Goal: Transaction & Acquisition: Purchase product/service

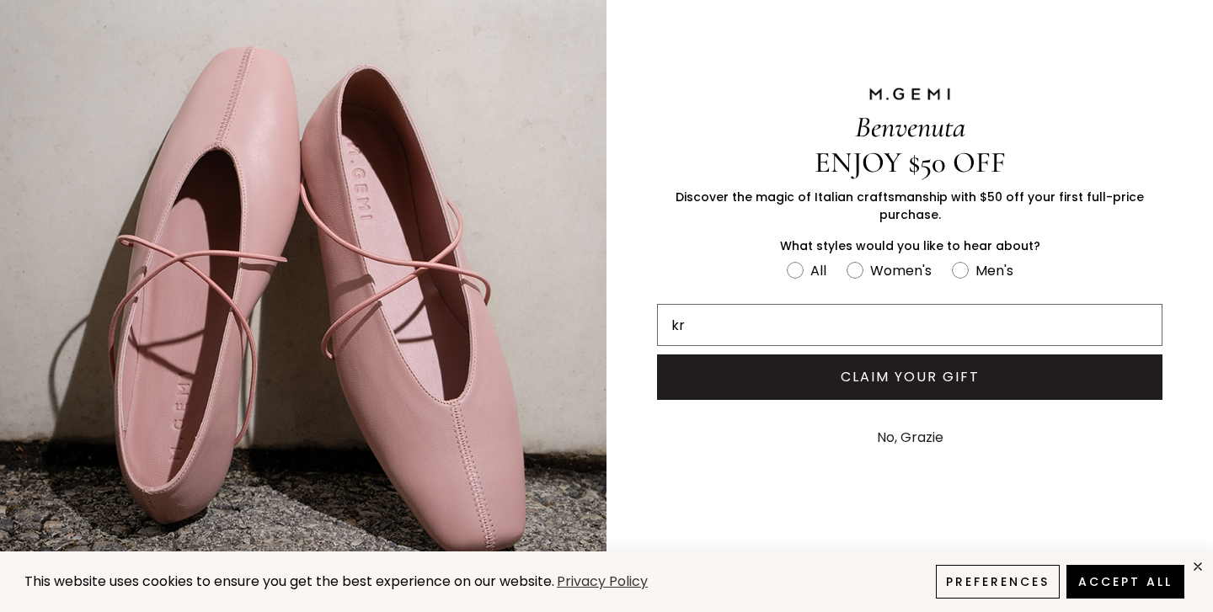
type input "k"
type input "krand@vpc.org"
click at [862, 271] on circle "FULLSCREEN Form" at bounding box center [854, 270] width 16 height 16
click at [787, 259] on input "Women's" at bounding box center [786, 259] width 1 height 1
radio input "true"
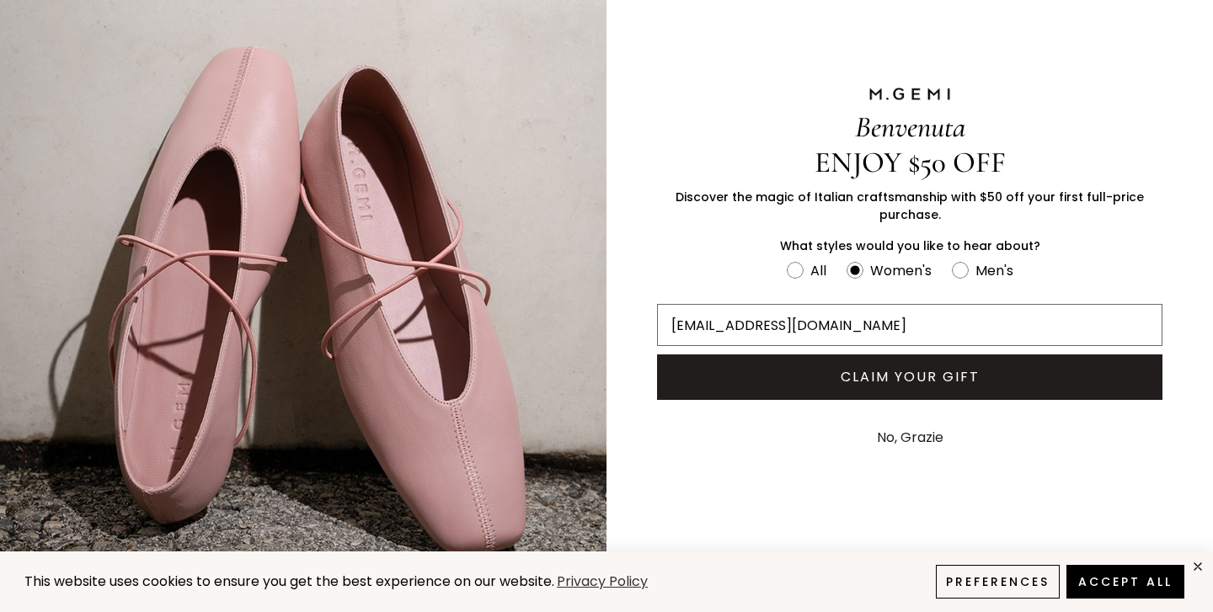
click at [877, 386] on button "CLAIM YOUR GIFT" at bounding box center [909, 377] width 505 height 45
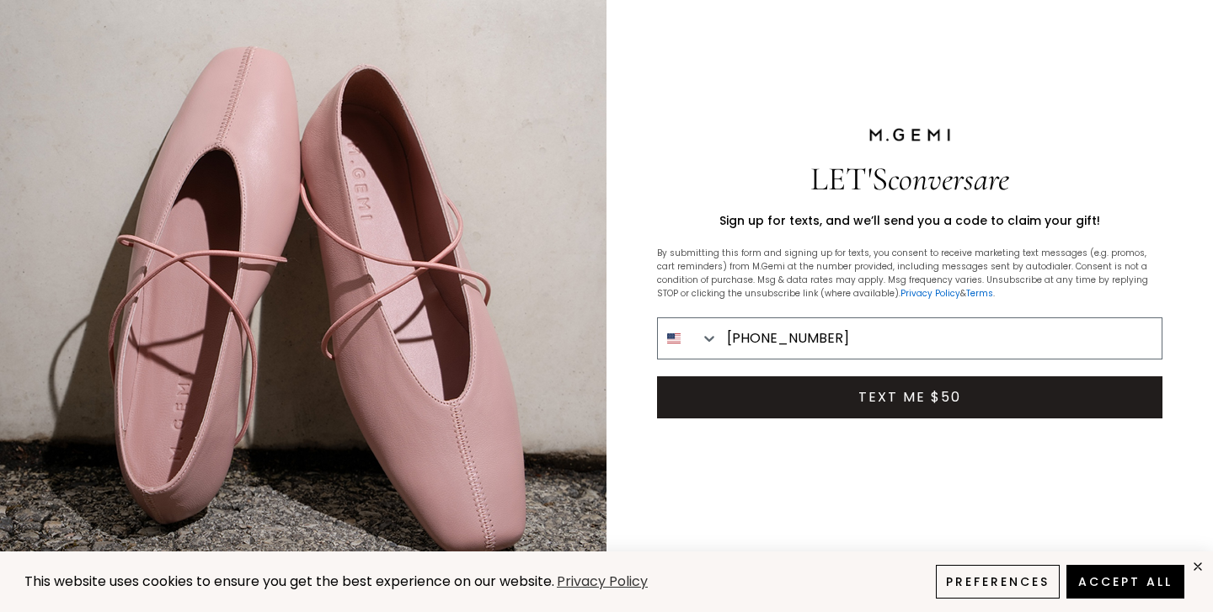
type input "202-379-8408"
click at [915, 403] on button "TEXT ME $50" at bounding box center [909, 397] width 505 height 42
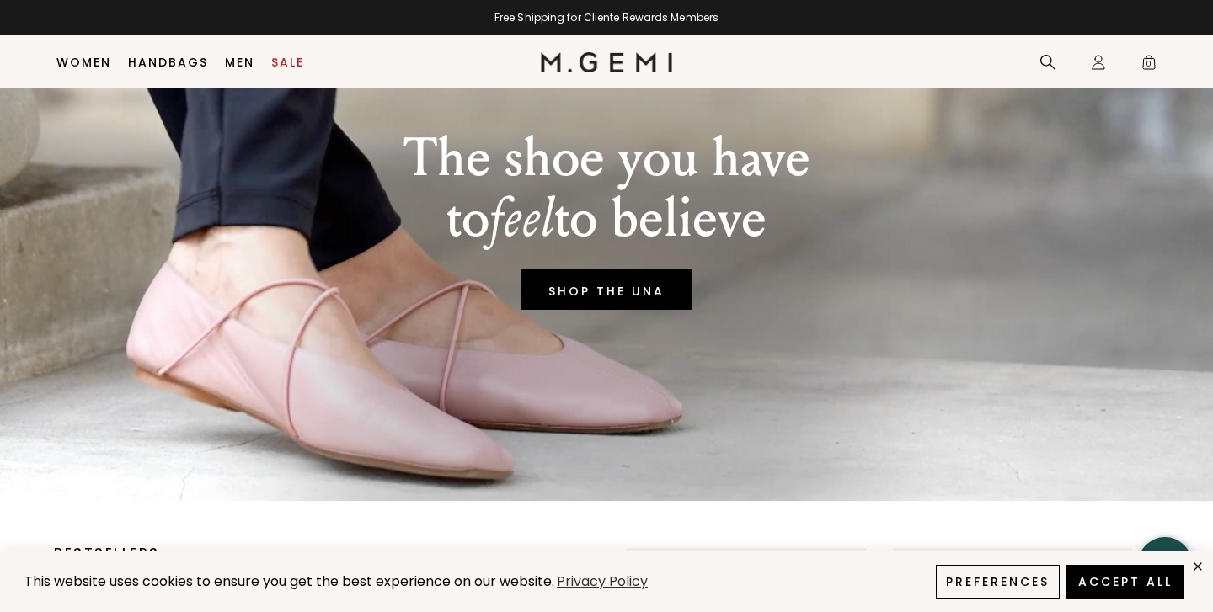
click at [1115, 574] on button "Accept All" at bounding box center [1125, 582] width 118 height 34
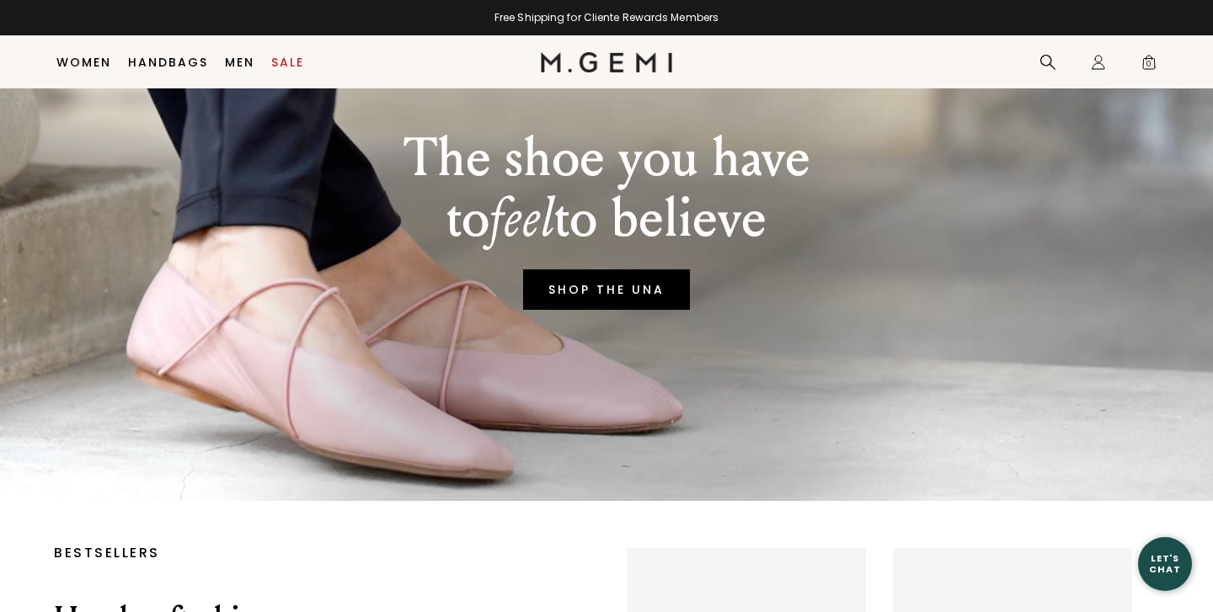
click at [655, 295] on link "SHOP THE UNA" at bounding box center [606, 290] width 167 height 40
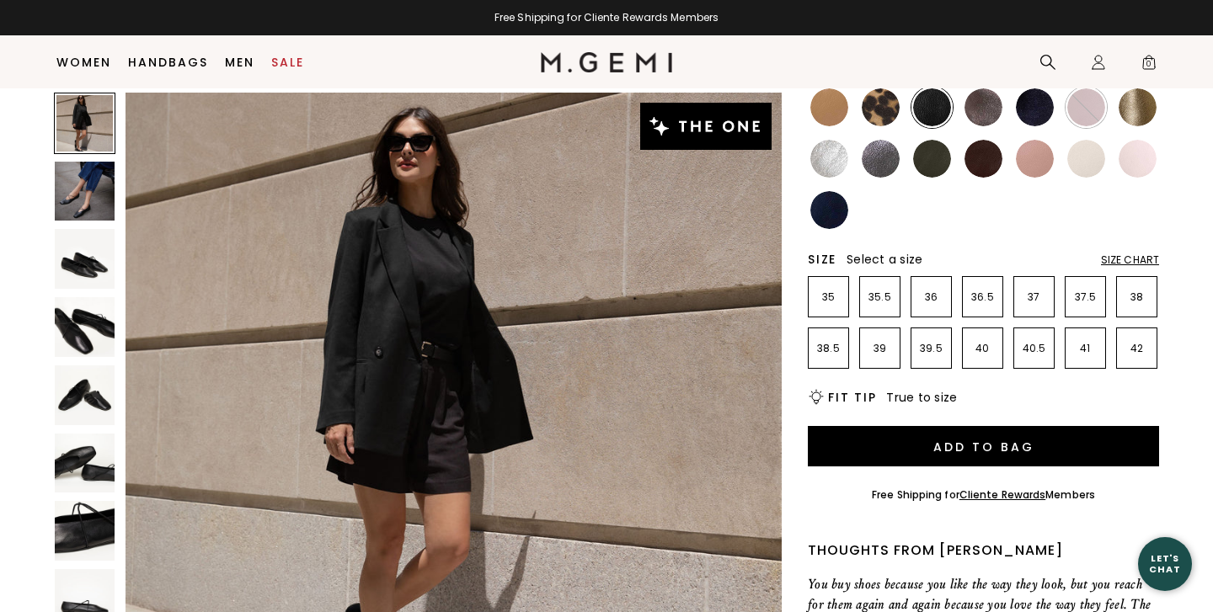
scroll to position [109, 0]
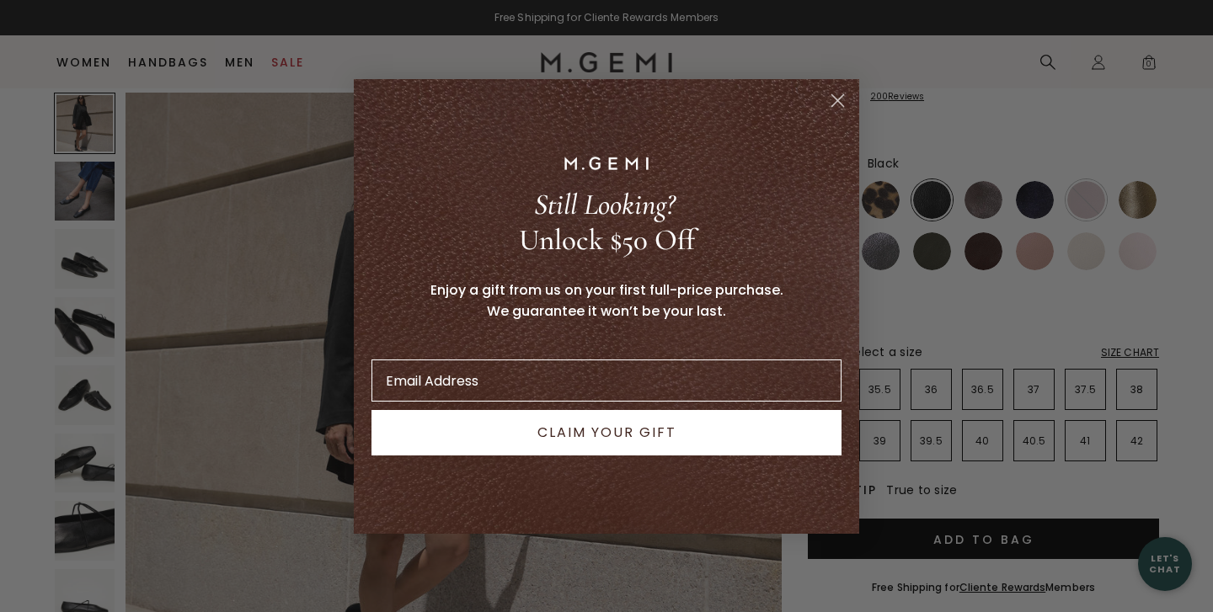
click at [835, 103] on icon "Close dialog" at bounding box center [838, 100] width 12 height 12
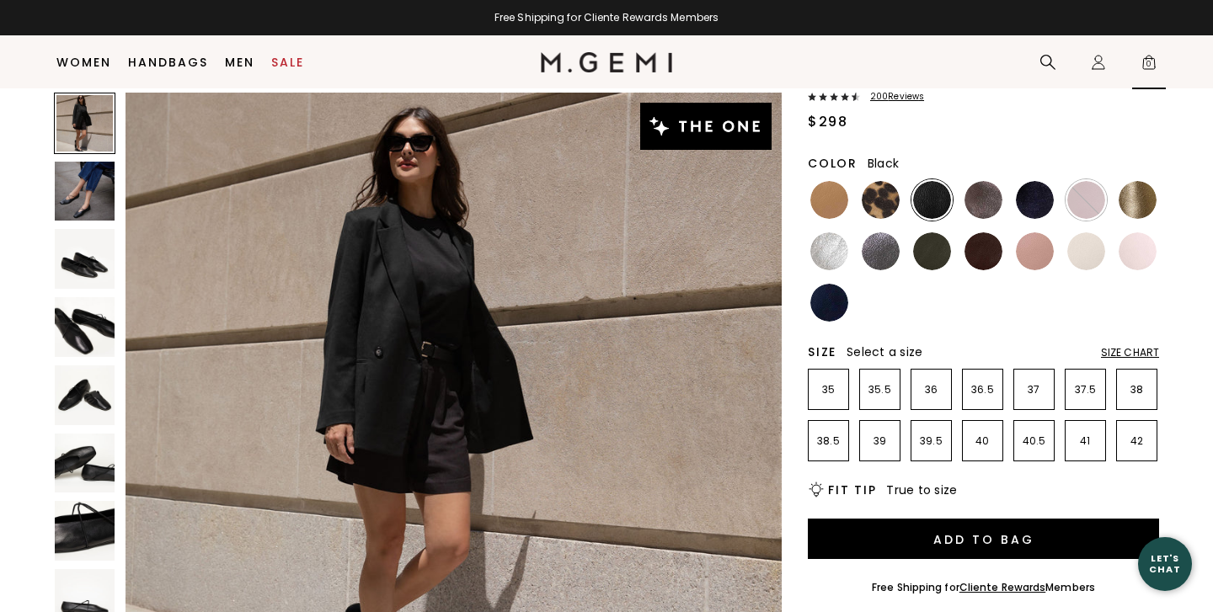
click at [1143, 62] on span "0" at bounding box center [1148, 65] width 17 height 17
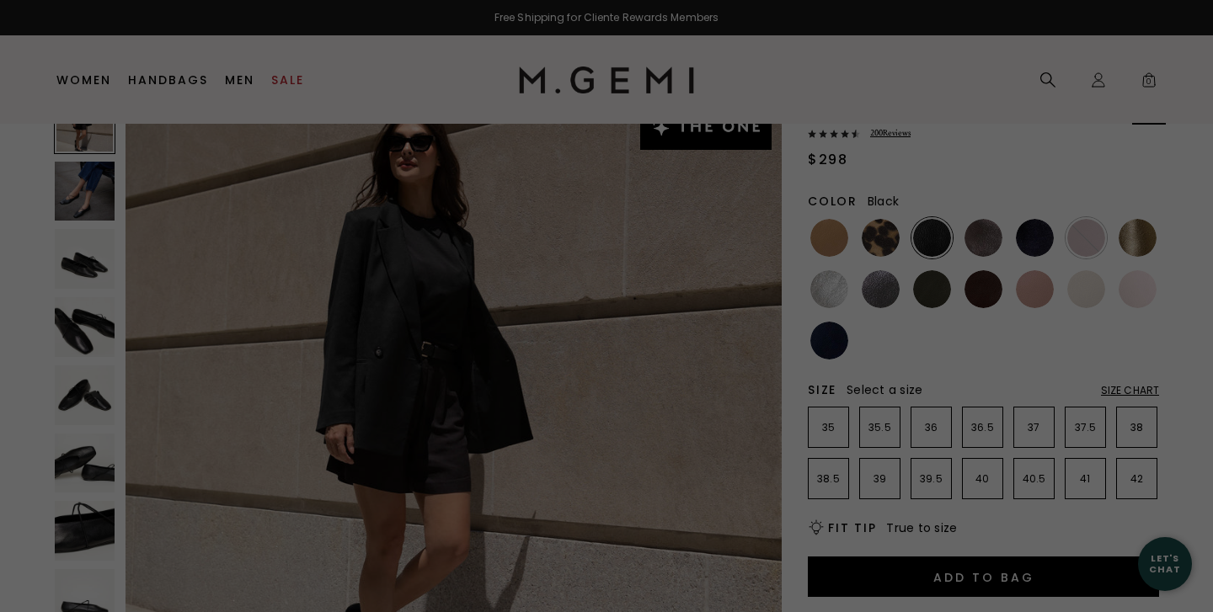
scroll to position [0, 0]
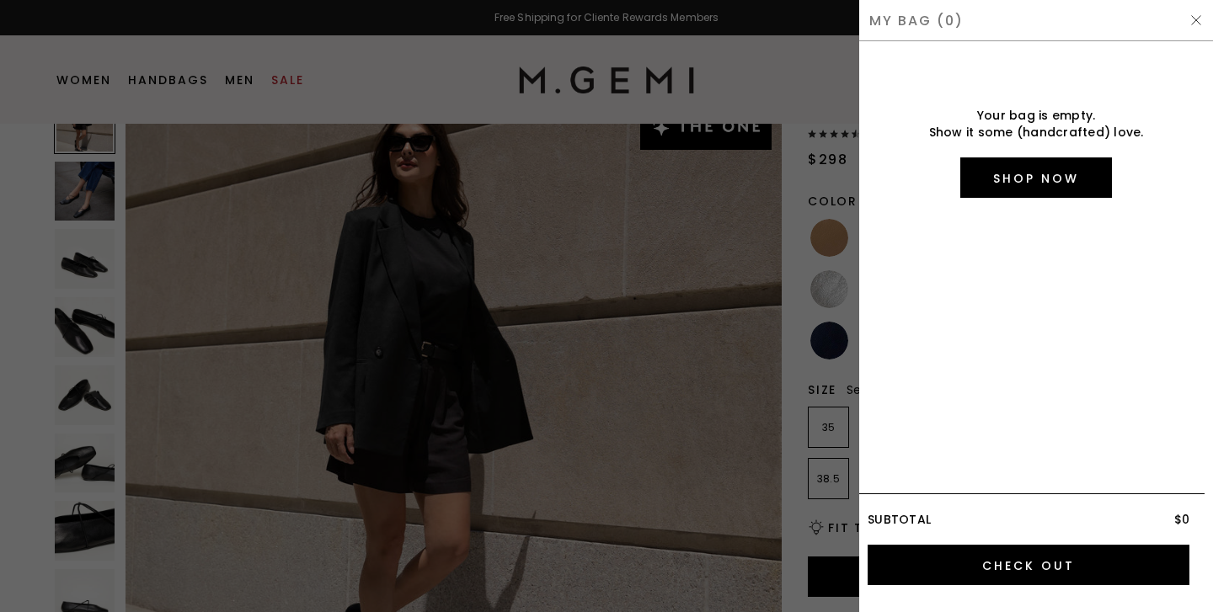
click at [808, 104] on div at bounding box center [606, 306] width 1213 height 612
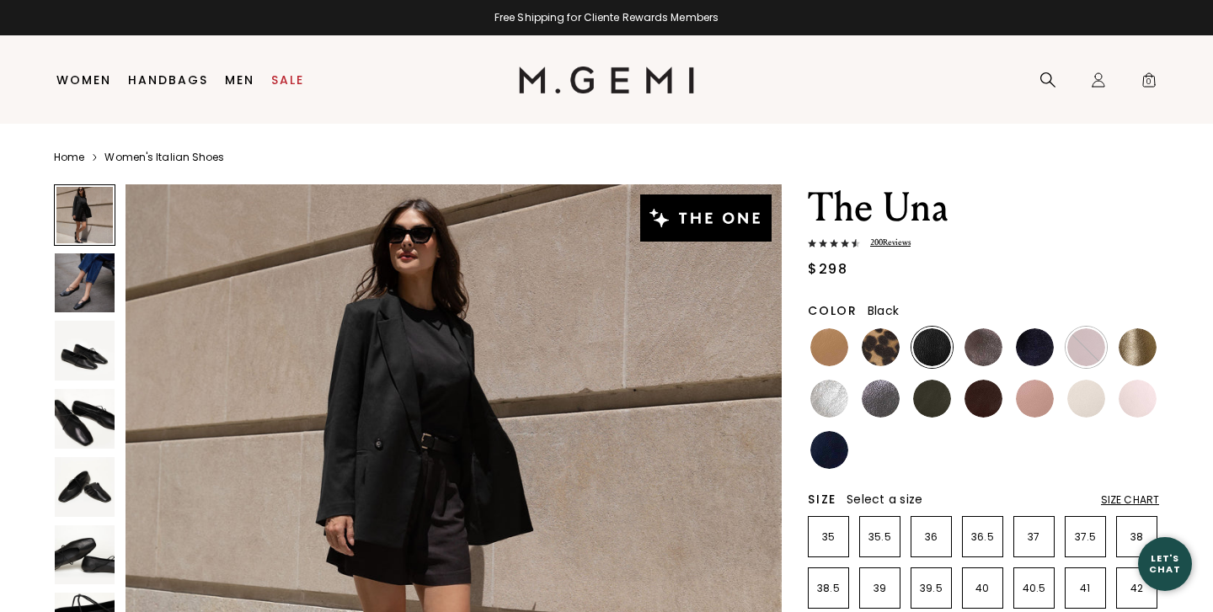
scroll to position [109, 0]
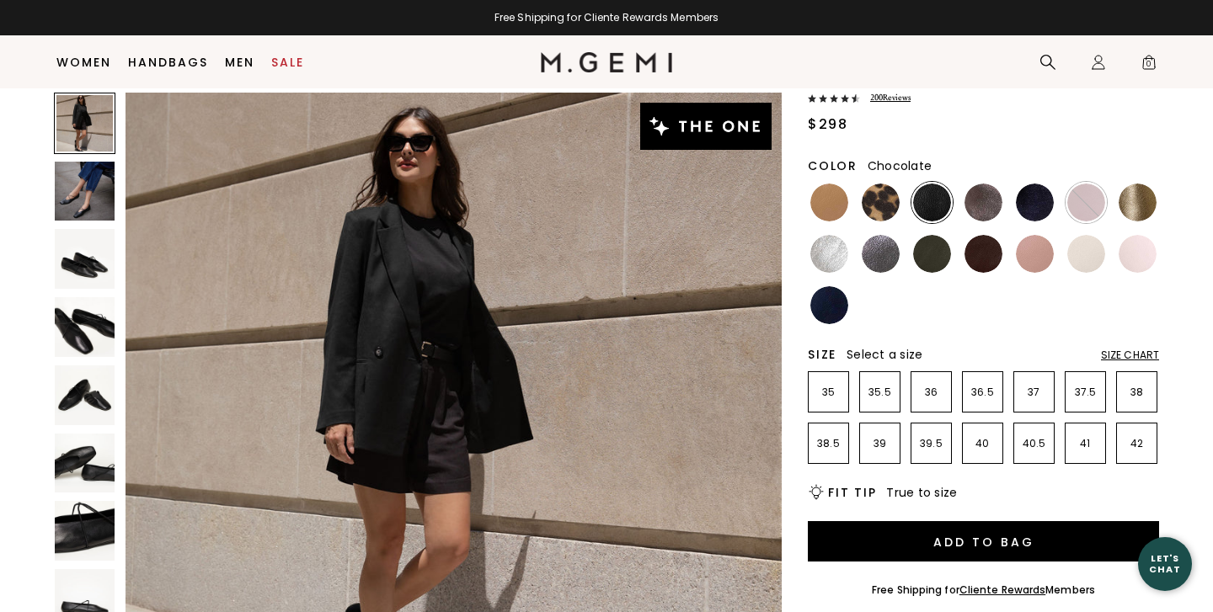
click at [978, 254] on img at bounding box center [983, 254] width 38 height 38
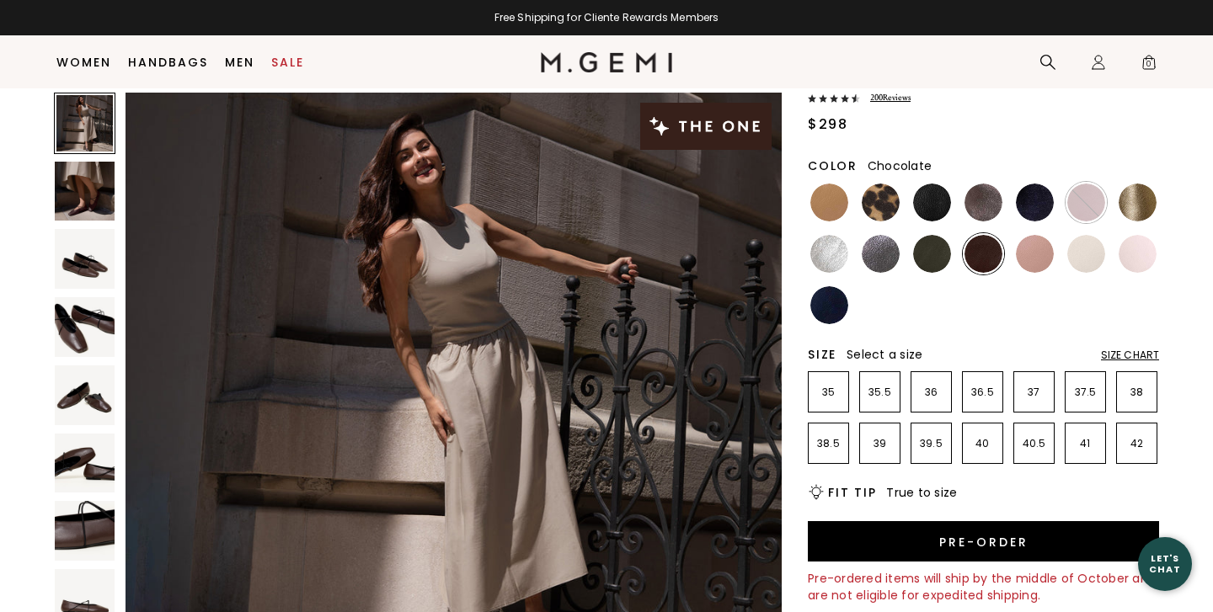
click at [1130, 352] on div "Size Chart" at bounding box center [1130, 355] width 58 height 13
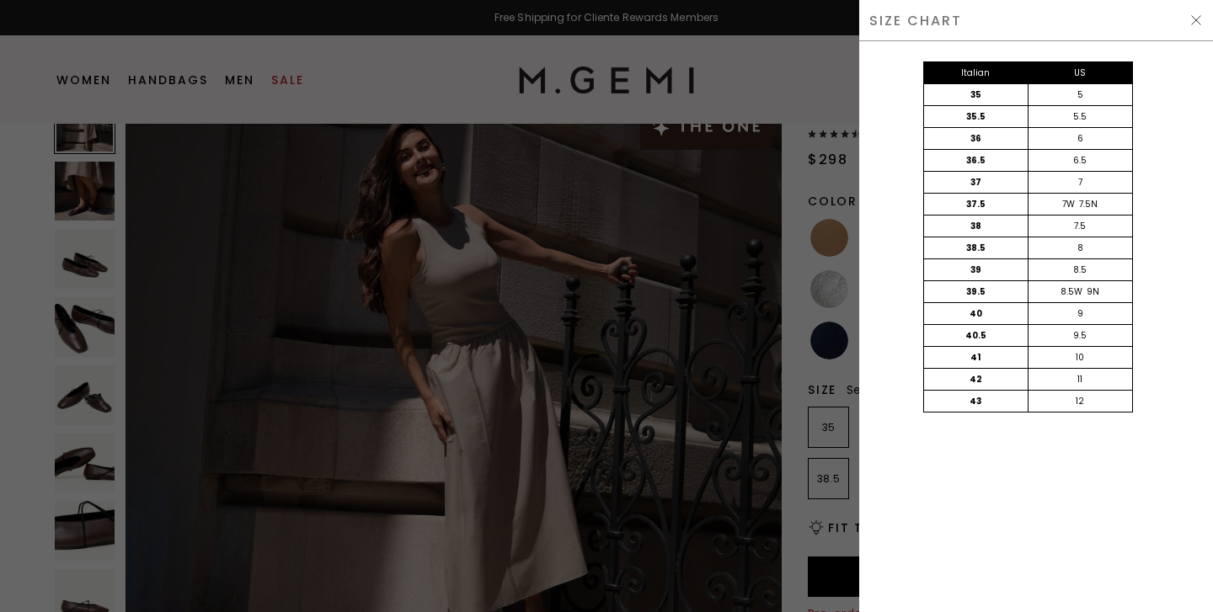
click at [1189, 26] on img at bounding box center [1195, 19] width 13 height 13
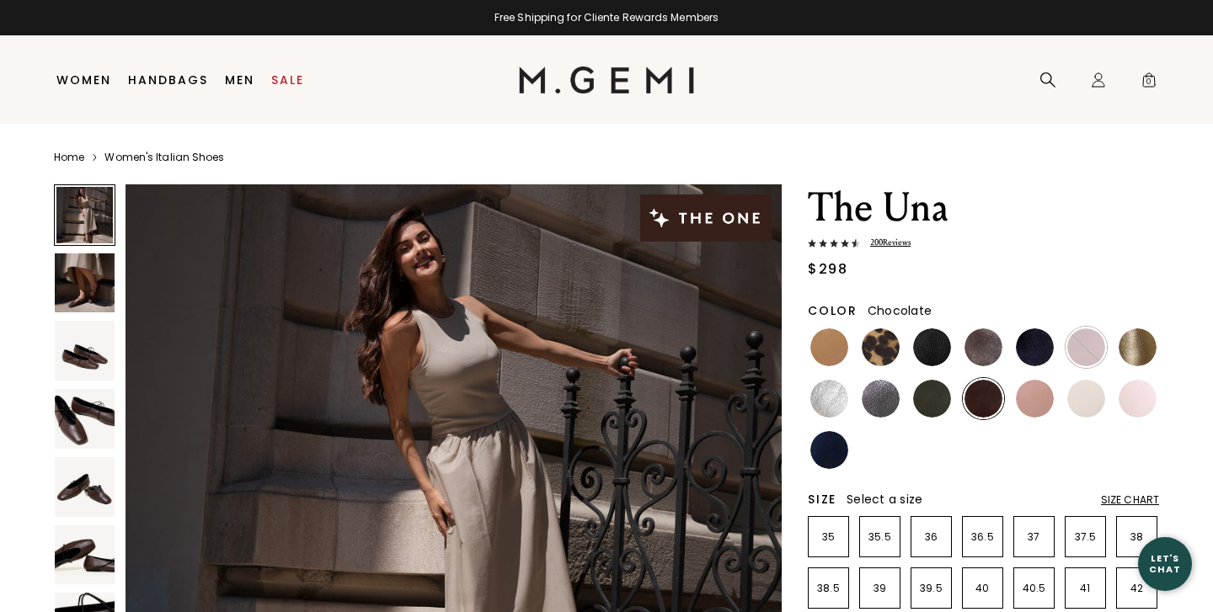
scroll to position [109, 0]
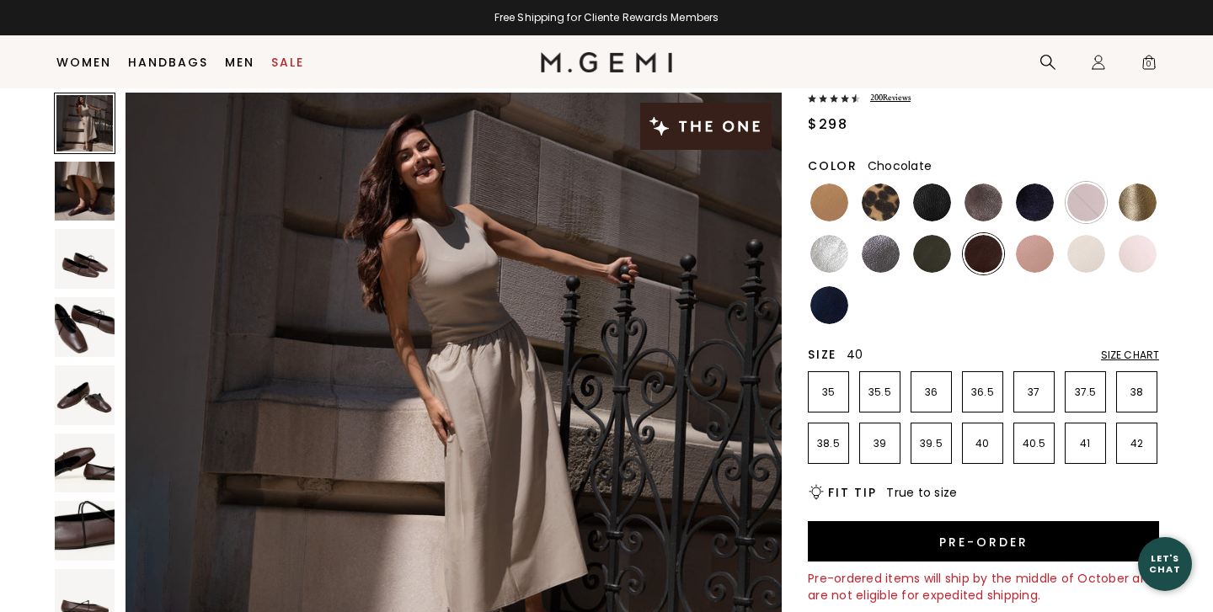
click at [979, 451] on li "40" at bounding box center [982, 443] width 41 height 41
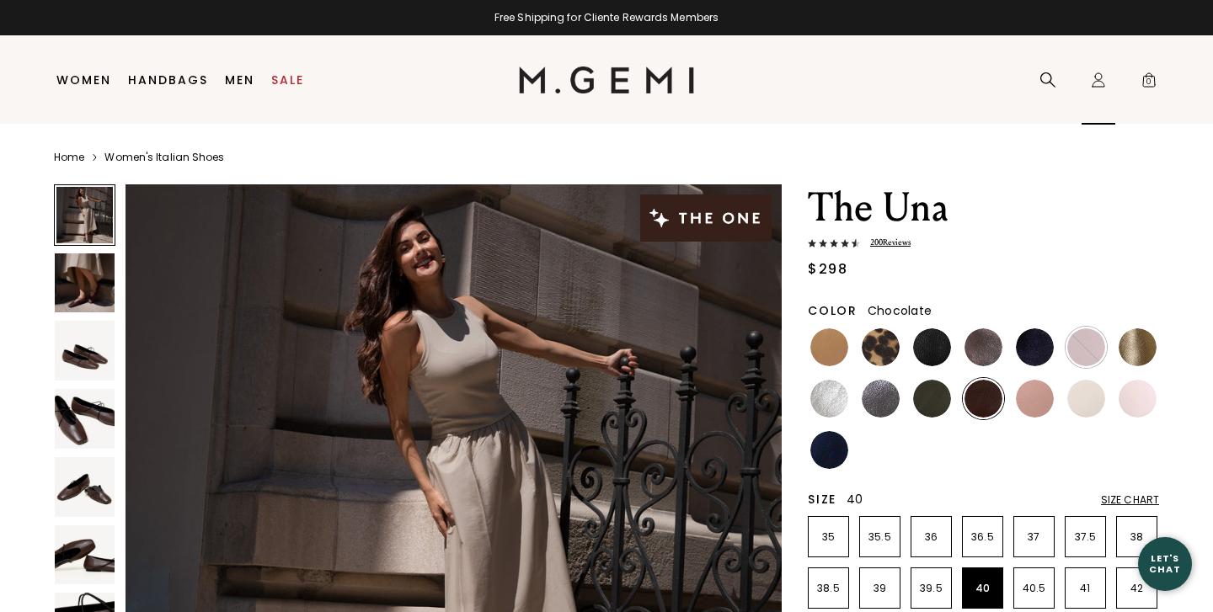
scroll to position [0, 0]
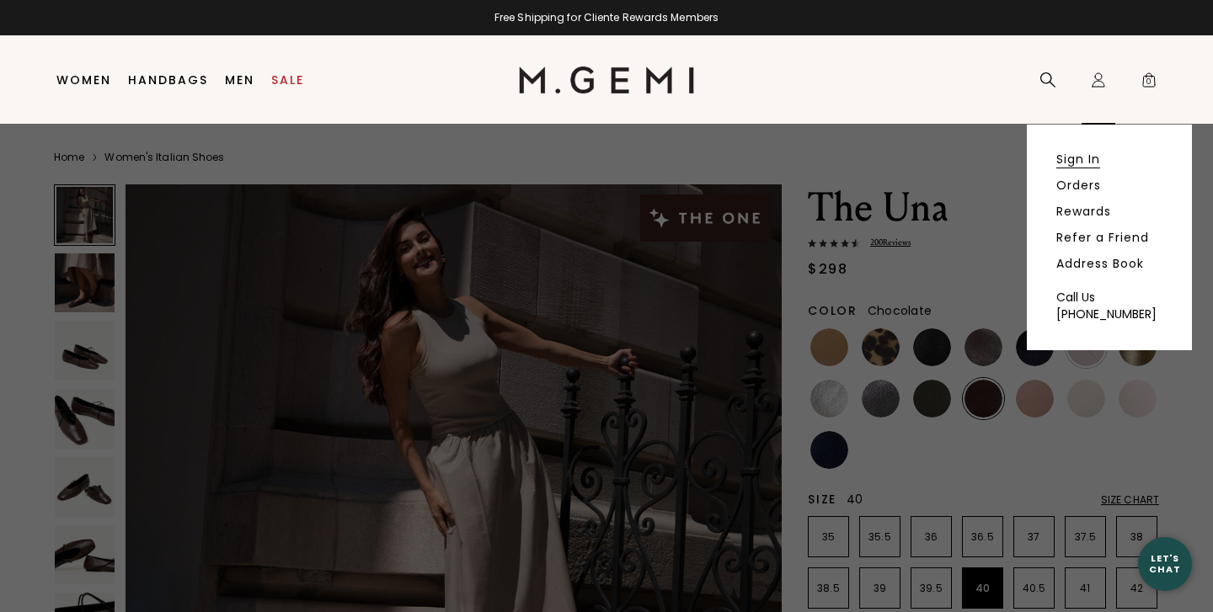
click at [1074, 161] on link "Sign In" at bounding box center [1078, 159] width 44 height 15
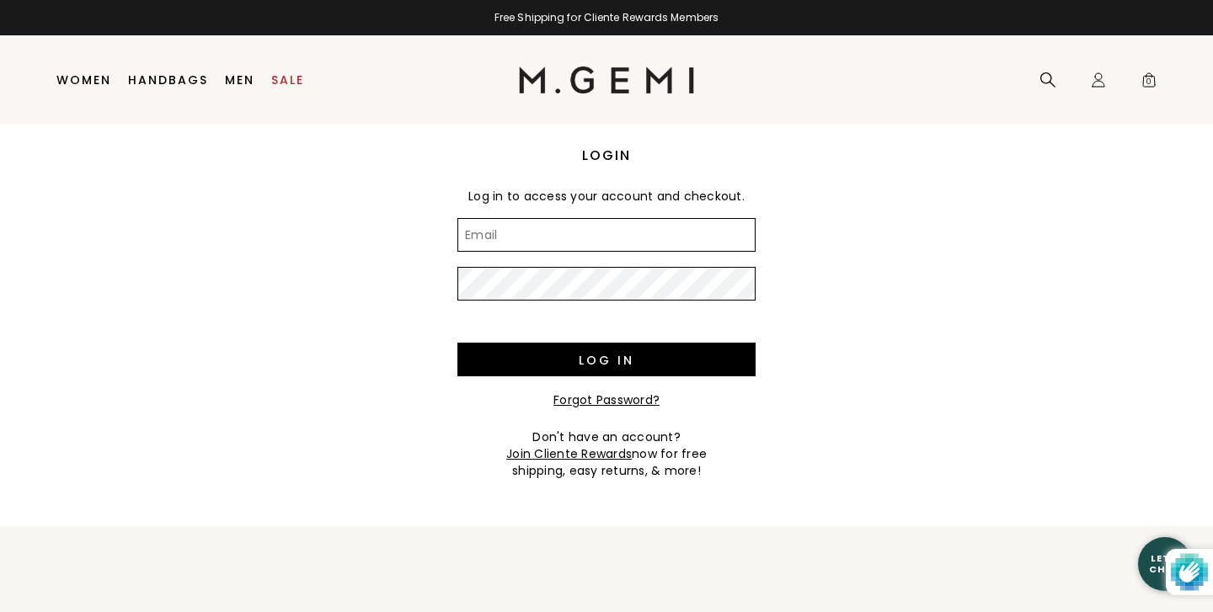
click at [534, 225] on input "Email" at bounding box center [606, 235] width 298 height 34
click at [534, 226] on input "Email" at bounding box center [606, 235] width 298 height 34
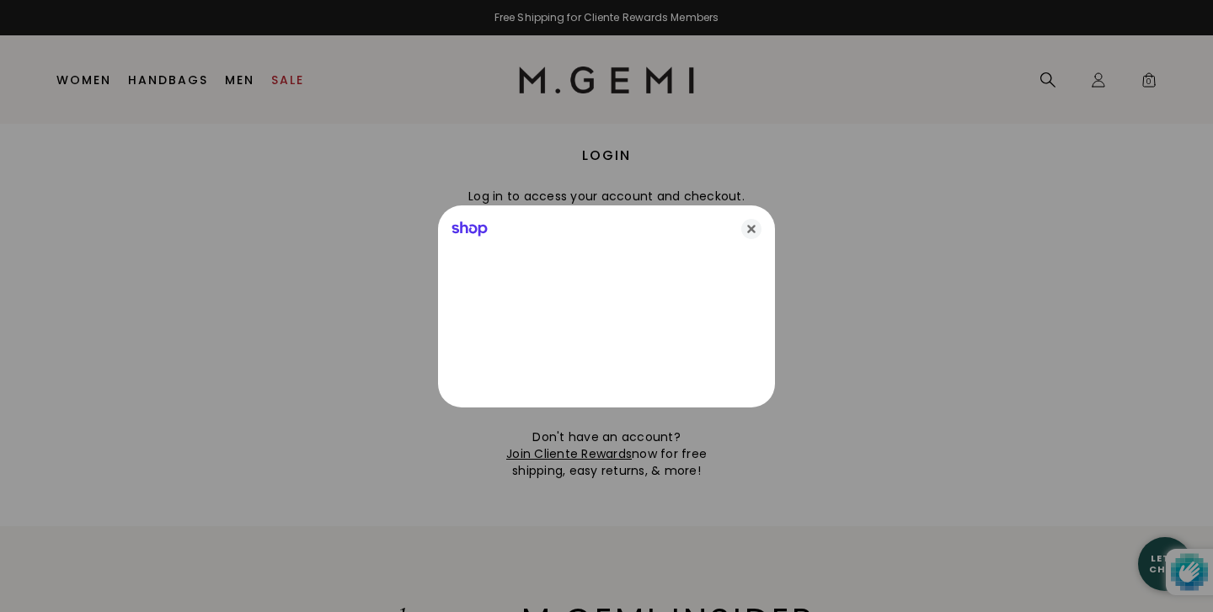
type input "krand66@gmail.com"
click at [754, 226] on icon "Close" at bounding box center [751, 229] width 20 height 20
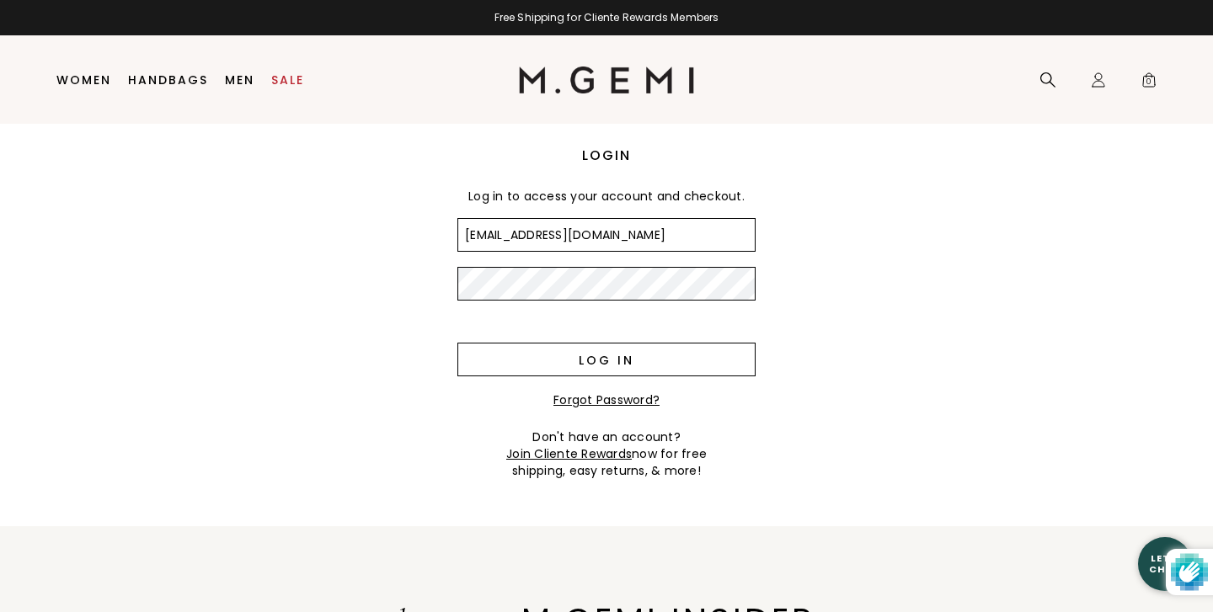
click at [601, 360] on input "Log in" at bounding box center [606, 360] width 298 height 34
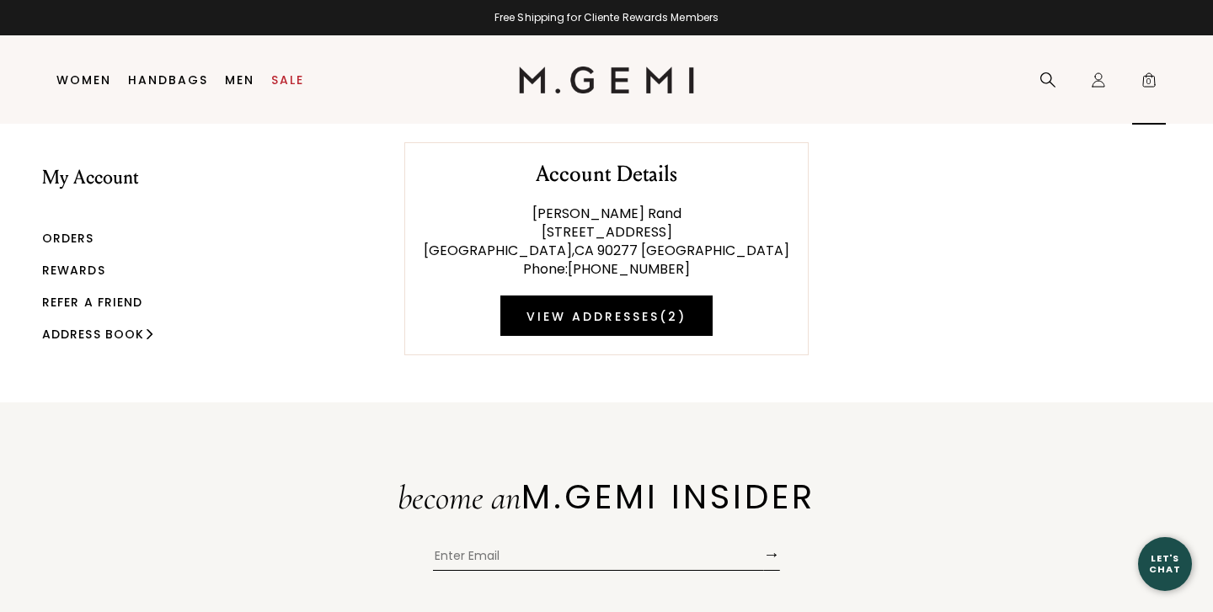
click at [1145, 88] on span "0" at bounding box center [1148, 83] width 17 height 17
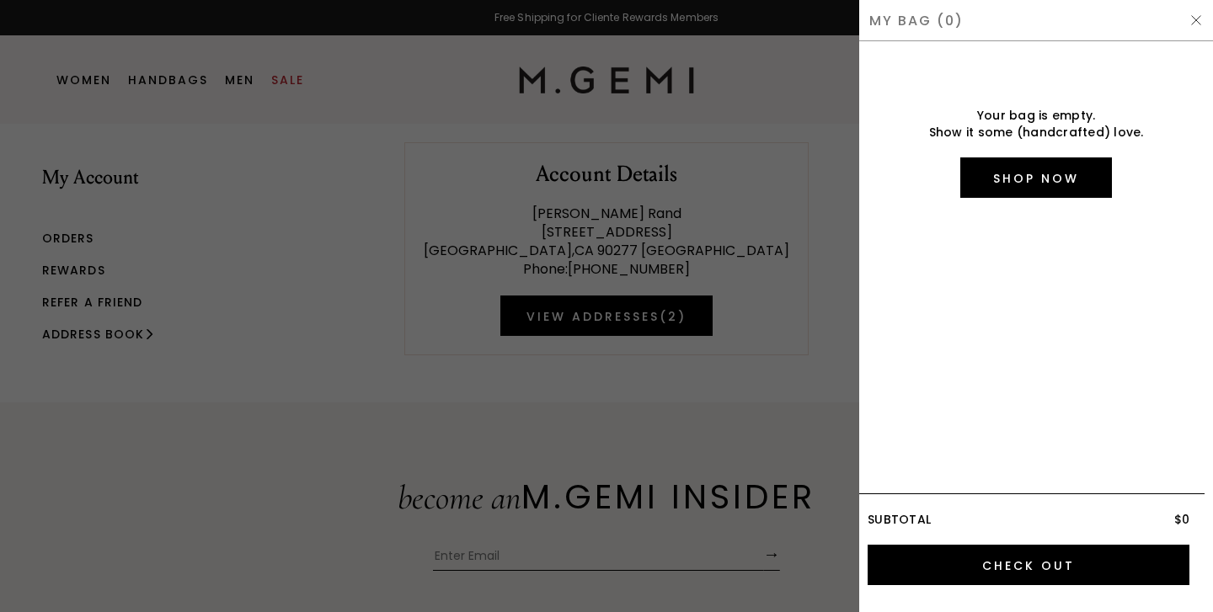
click at [825, 213] on div at bounding box center [606, 306] width 1213 height 612
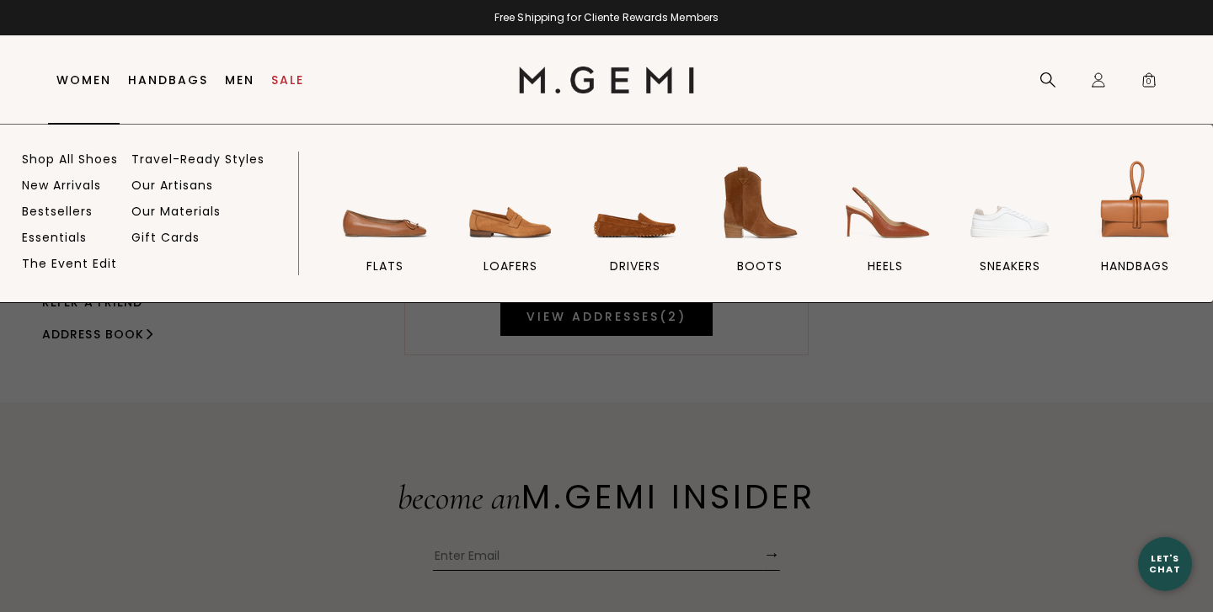
click at [83, 73] on link "Women" at bounding box center [83, 79] width 55 height 13
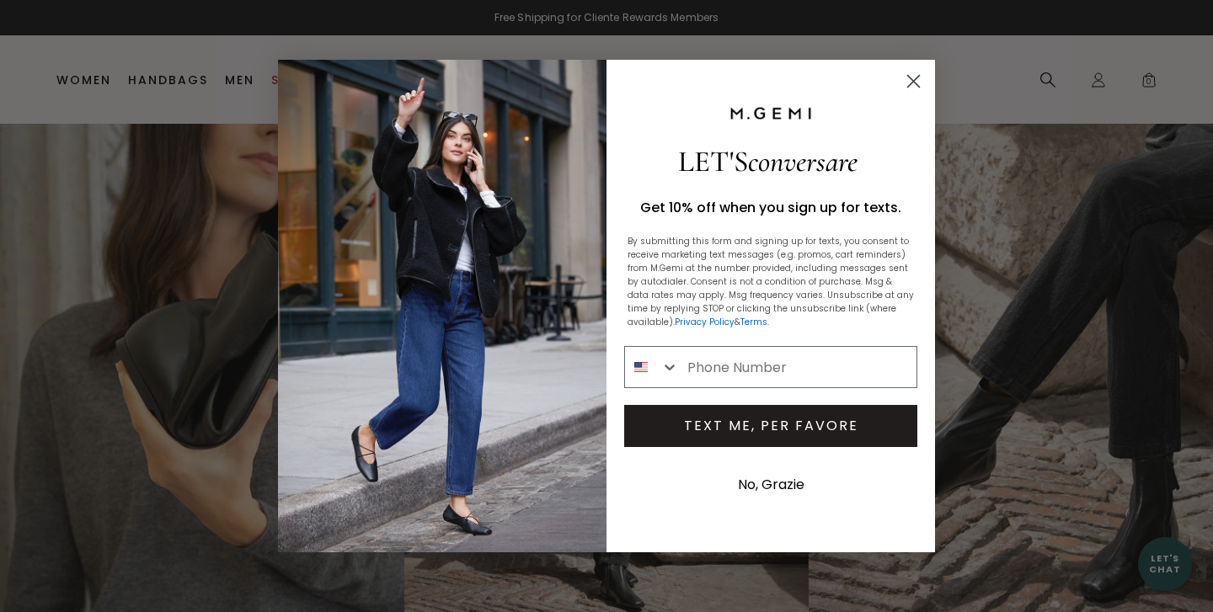
click at [911, 86] on circle "Close dialog" at bounding box center [913, 81] width 28 height 28
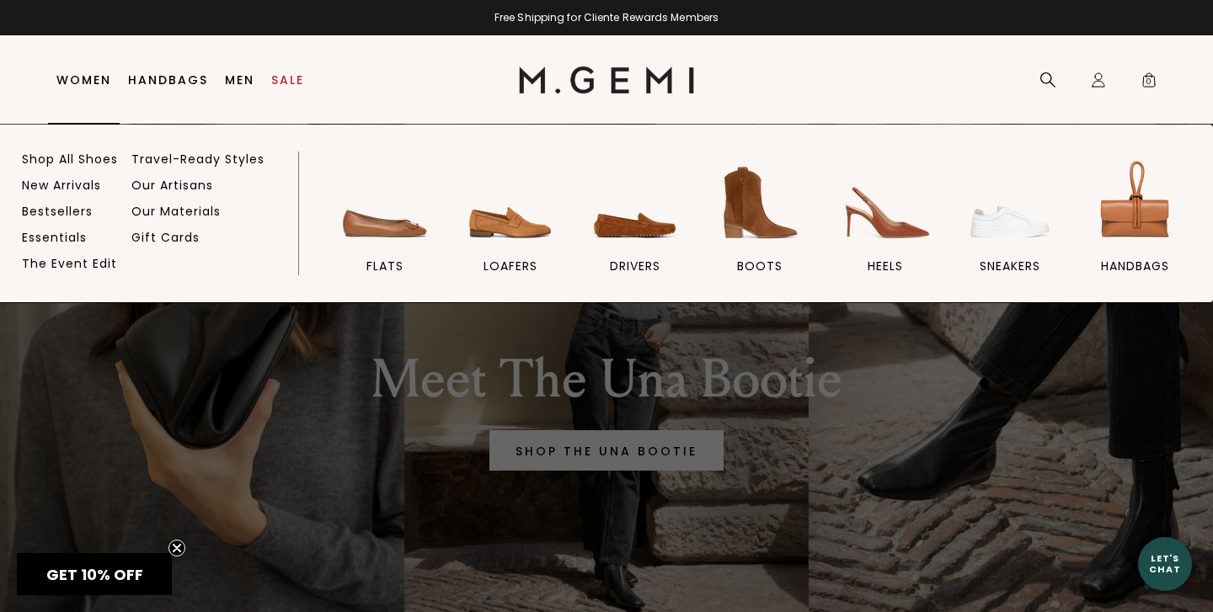
click at [100, 84] on link "Women" at bounding box center [83, 79] width 55 height 13
click at [381, 230] on img at bounding box center [385, 203] width 94 height 94
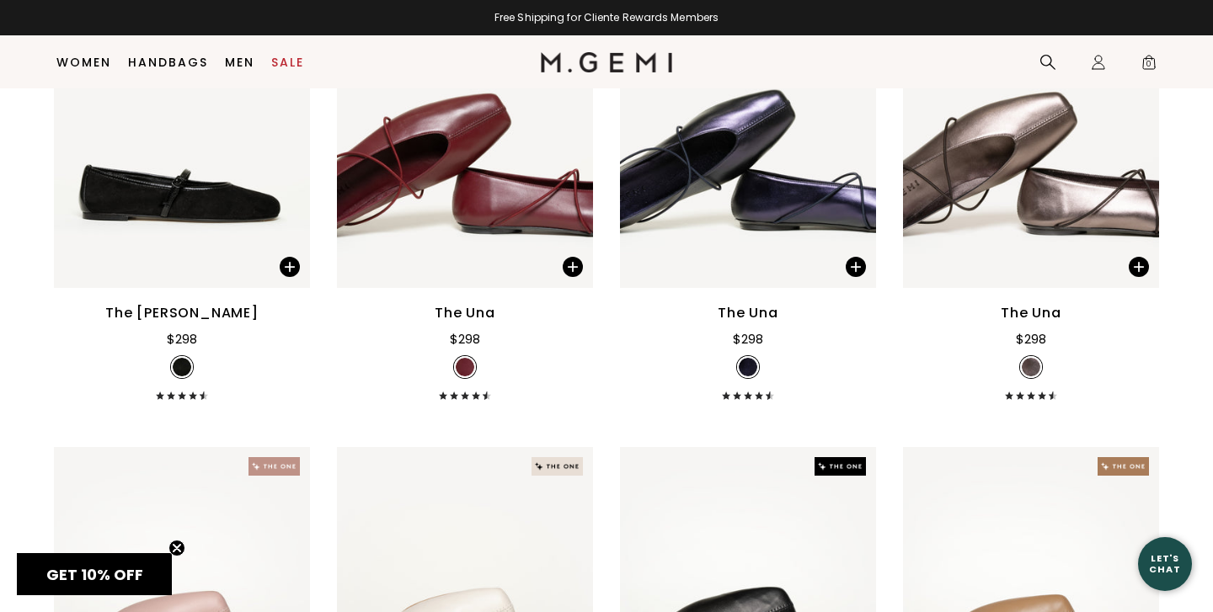
scroll to position [3391, 0]
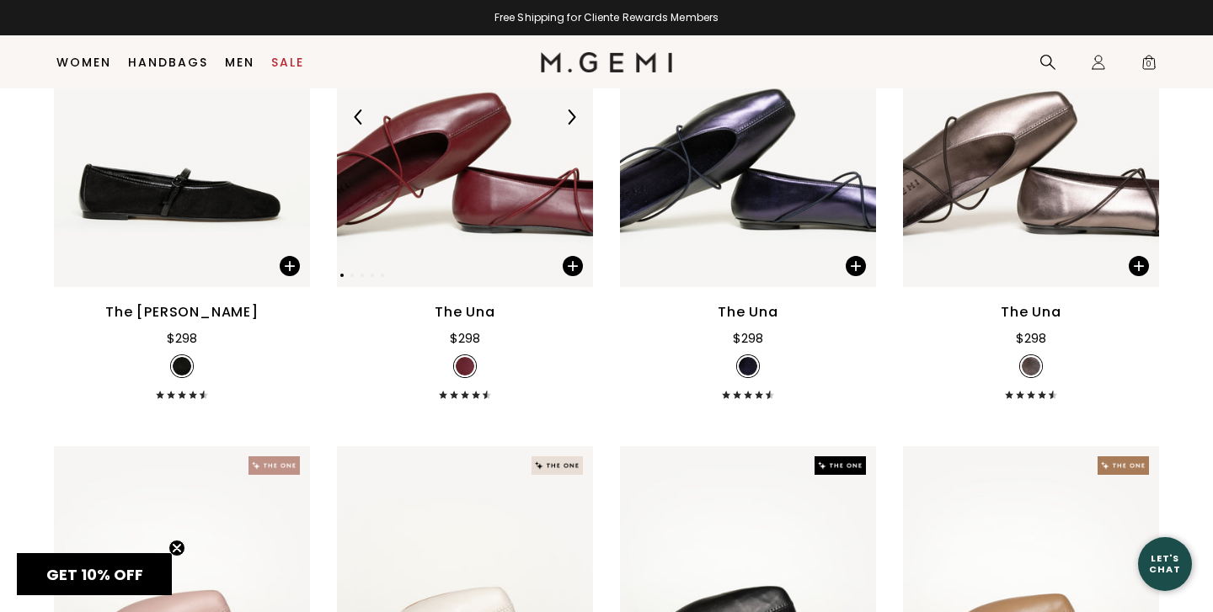
click at [482, 237] on img at bounding box center [465, 116] width 256 height 341
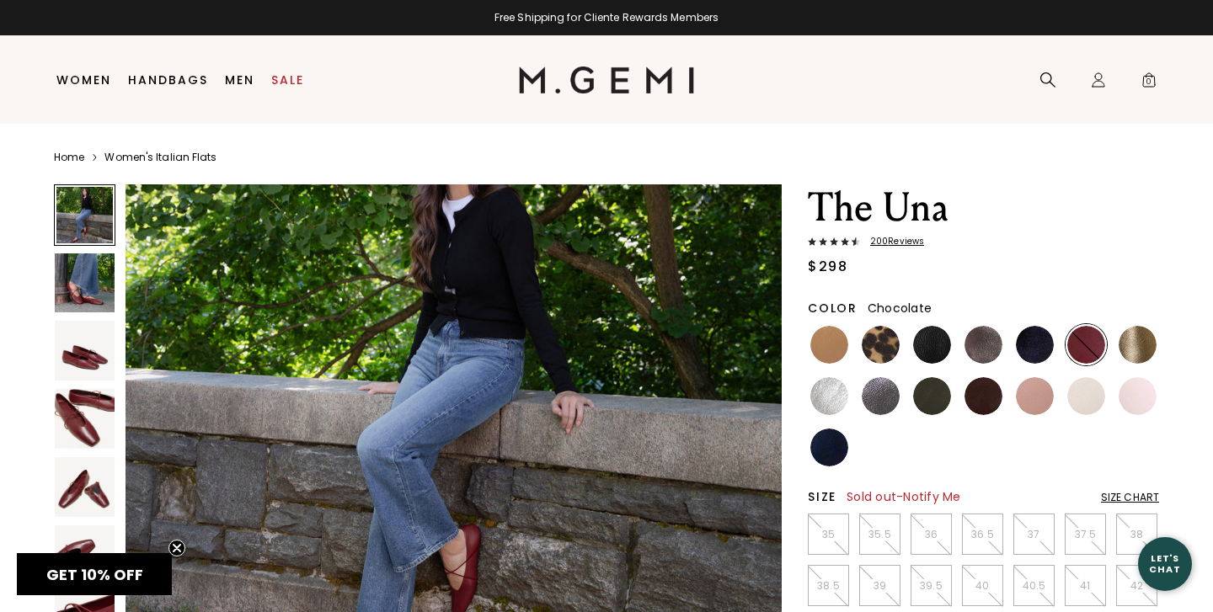
click at [974, 398] on img at bounding box center [983, 396] width 38 height 38
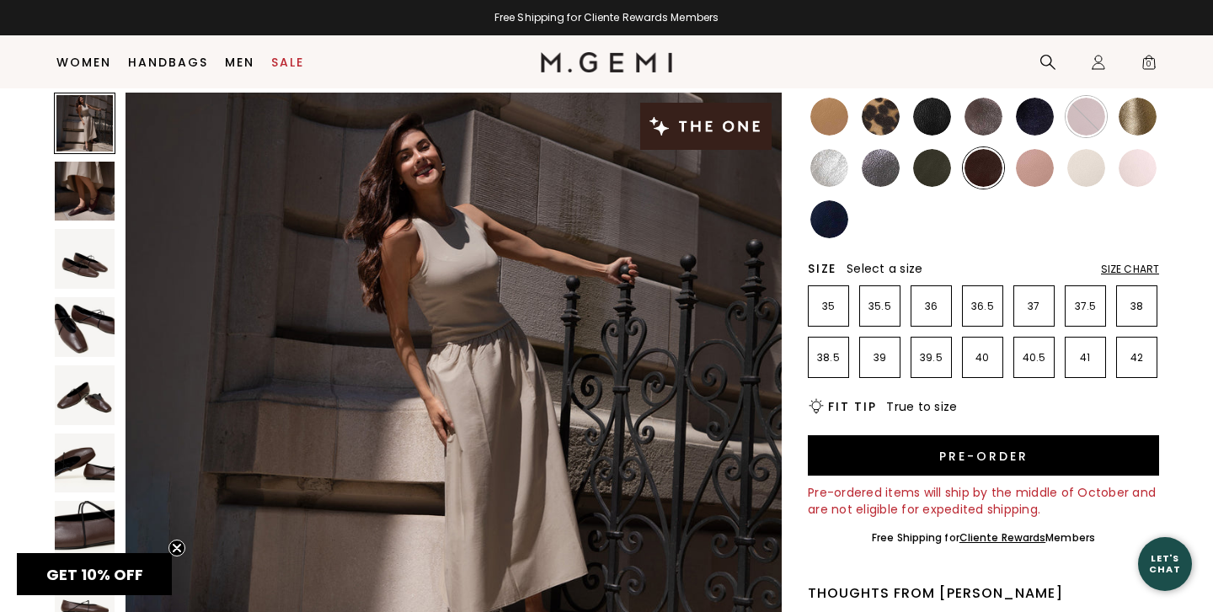
scroll to position [201, 0]
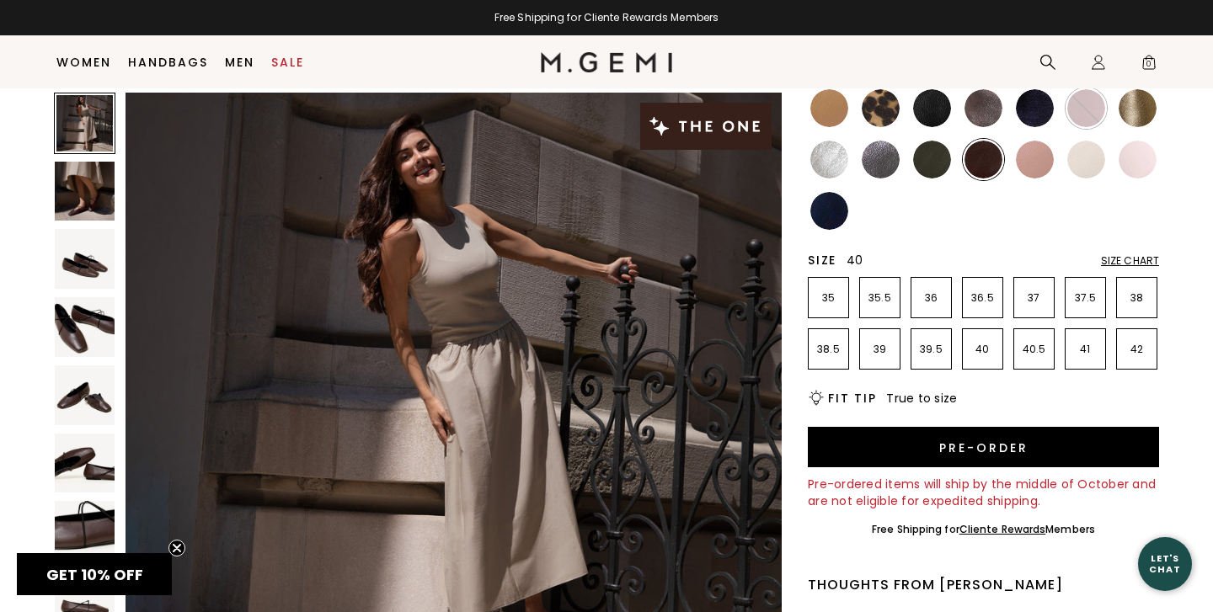
click at [974, 356] on li "40" at bounding box center [982, 348] width 41 height 41
click at [1129, 256] on div "Size Chart" at bounding box center [1130, 260] width 58 height 13
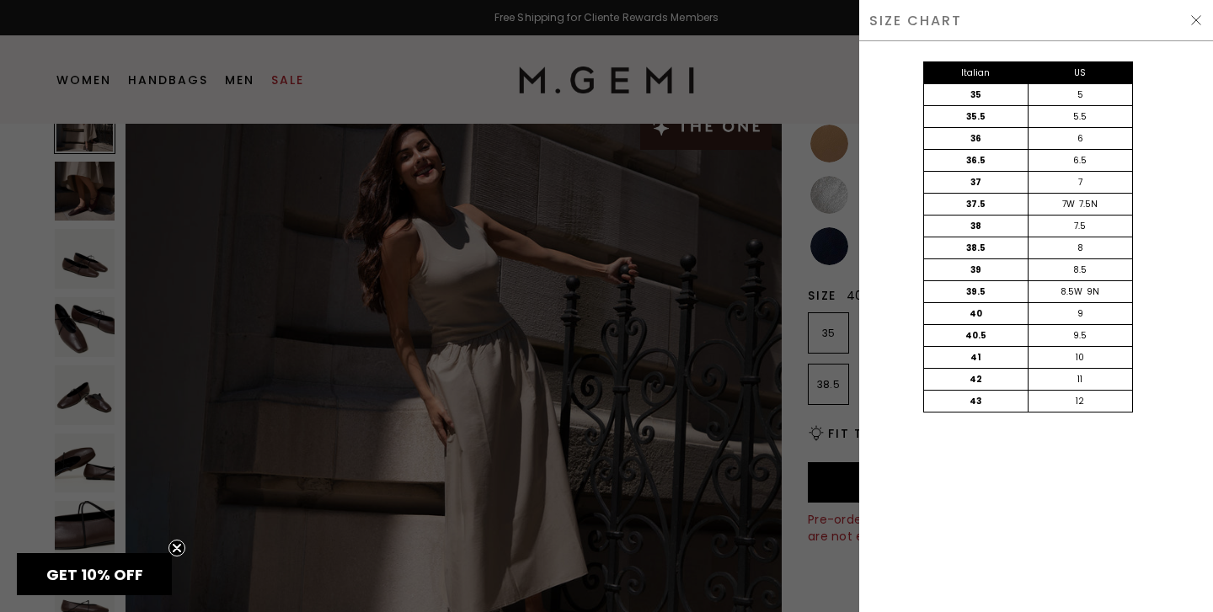
click at [1196, 19] on img at bounding box center [1195, 19] width 13 height 13
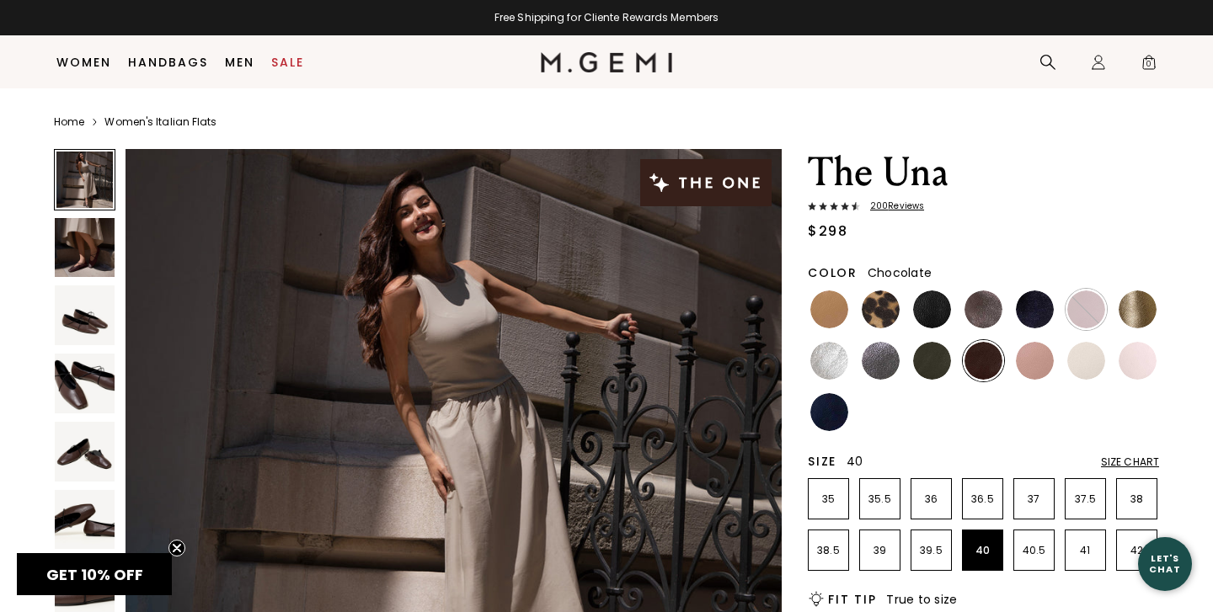
scroll to position [201, 0]
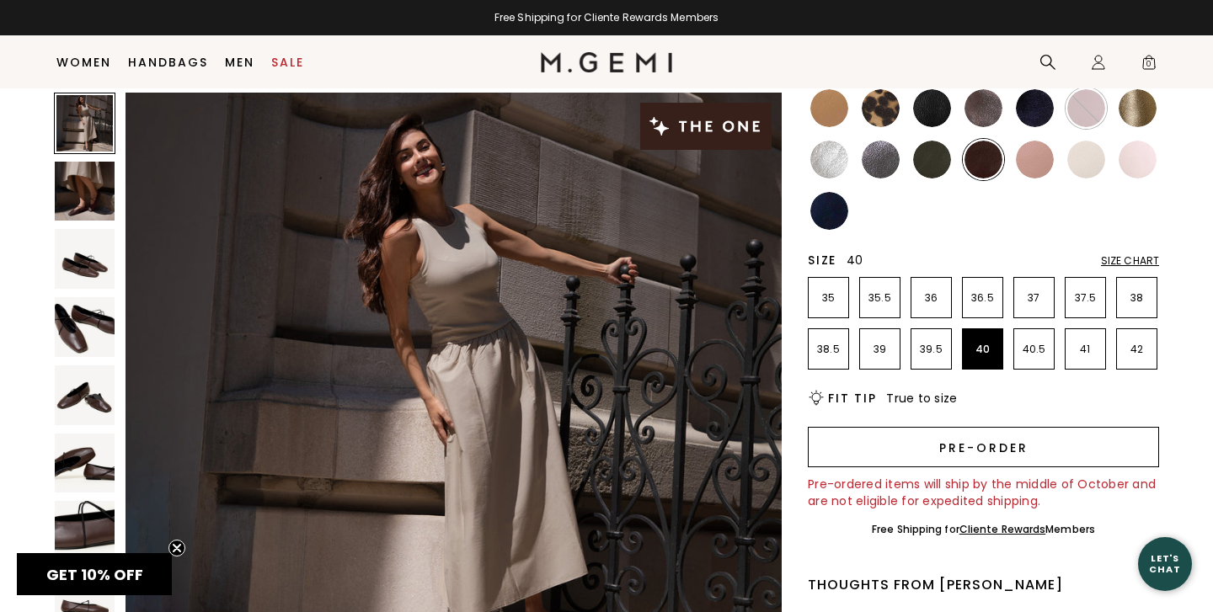
click at [953, 455] on button "Pre-order" at bounding box center [983, 447] width 351 height 40
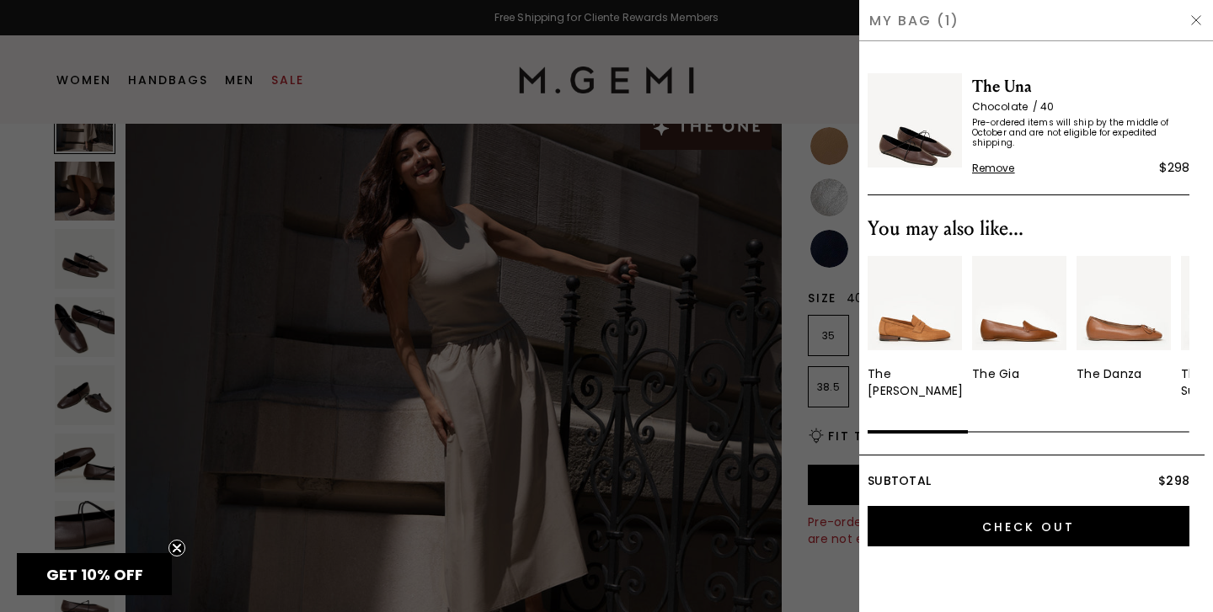
scroll to position [0, 0]
click at [1196, 23] on img at bounding box center [1195, 19] width 13 height 13
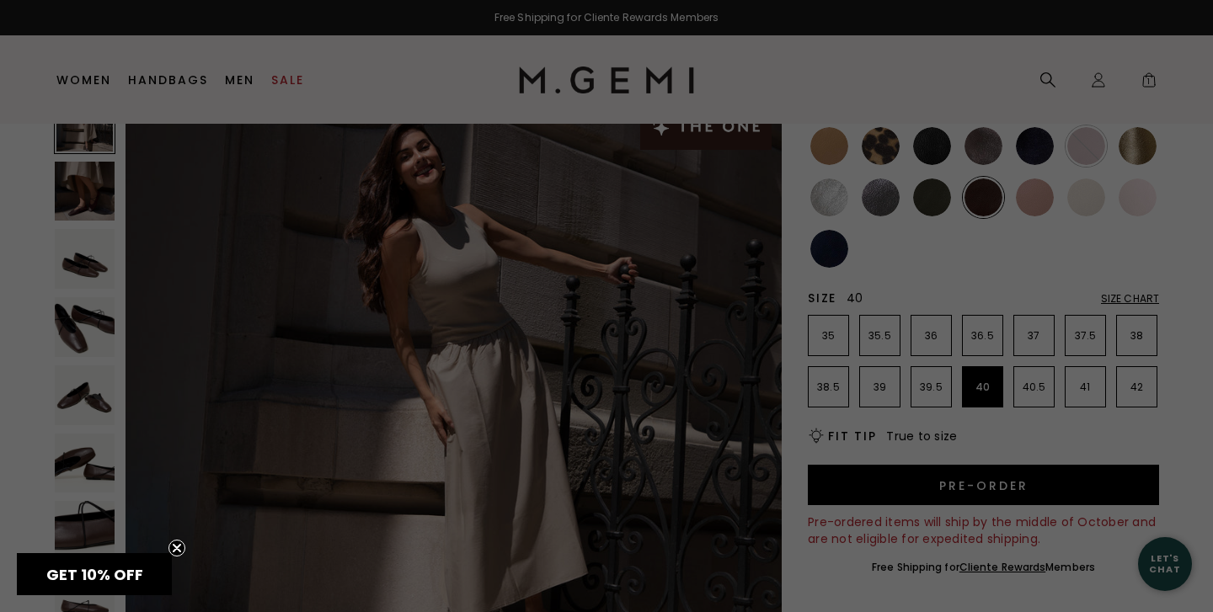
scroll to position [201, 0]
